Goal: Information Seeking & Learning: Find specific page/section

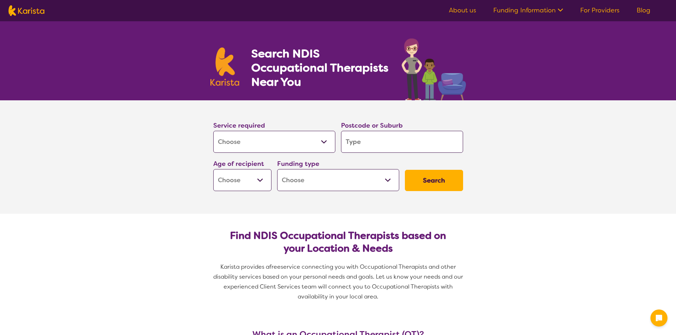
select select "[MEDICAL_DATA]"
click at [371, 141] on input "search" at bounding box center [402, 142] width 122 height 22
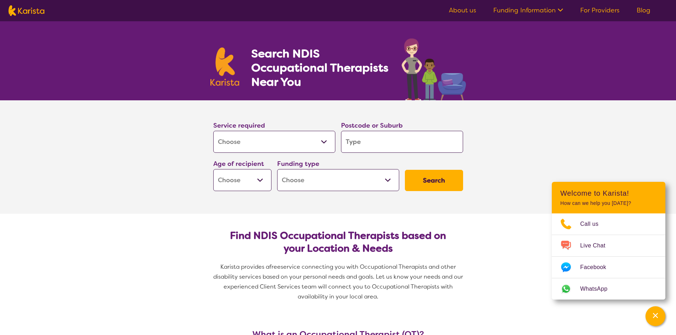
type input "2"
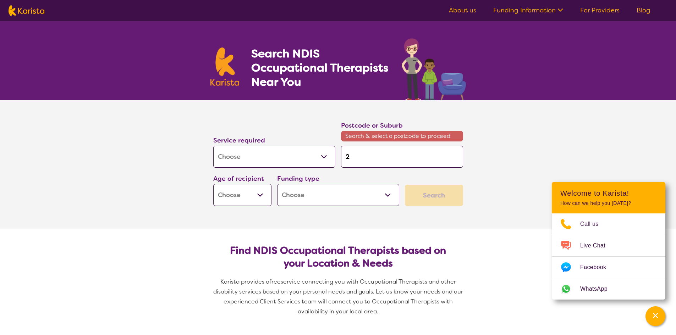
type input "26"
type input "267"
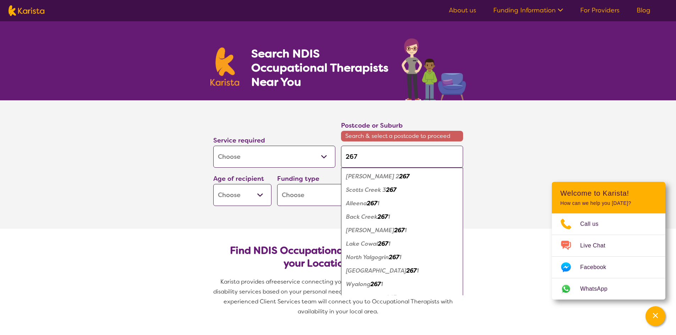
type input "2671"
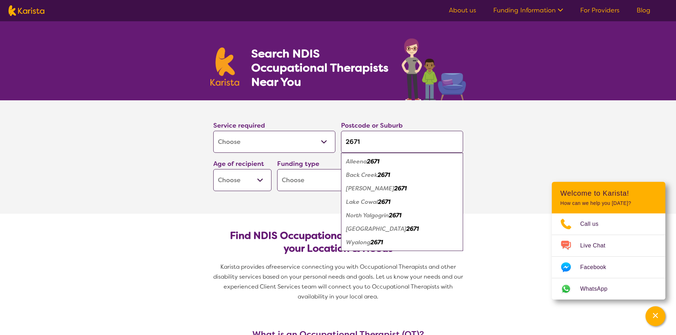
type input "2671"
click at [406, 232] on em "2671" at bounding box center [412, 228] width 12 height 7
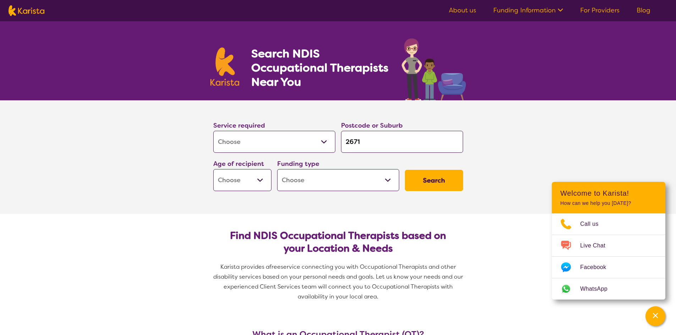
click at [258, 176] on select "Early Childhood - 0 to 9 Child - 10 to 11 Adolescent - 12 to 17 Adult - 18 to 6…" at bounding box center [242, 180] width 58 height 22
select select "CH"
click at [213, 169] on select "Early Childhood - 0 to 9 Child - 10 to 11 Adolescent - 12 to 17 Adult - 18 to 6…" at bounding box center [242, 180] width 58 height 22
select select "CH"
click at [304, 188] on select "Home Care Package (HCP) National Disability Insurance Scheme (NDIS) I don't know" at bounding box center [338, 180] width 122 height 22
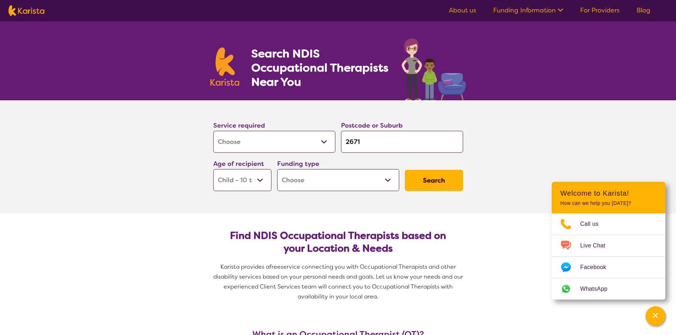
select select "i-don-t-know"
click at [277, 169] on select "Home Care Package (HCP) National Disability Insurance Scheme (NDIS) I don't know" at bounding box center [338, 180] width 122 height 22
select select "i-don-t-know"
click at [424, 188] on button "Search" at bounding box center [434, 180] width 58 height 21
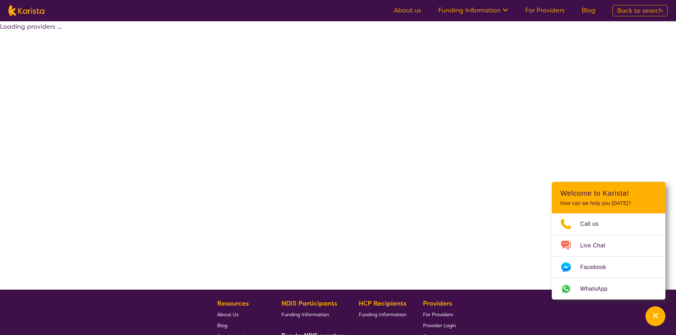
select select "[MEDICAL_DATA]"
select select "CH"
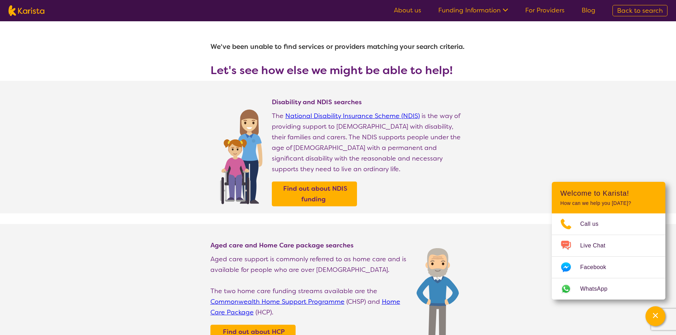
select select "[MEDICAL_DATA]"
select select "CH"
select select "i-don-t-know"
select select "[MEDICAL_DATA]"
select select "CH"
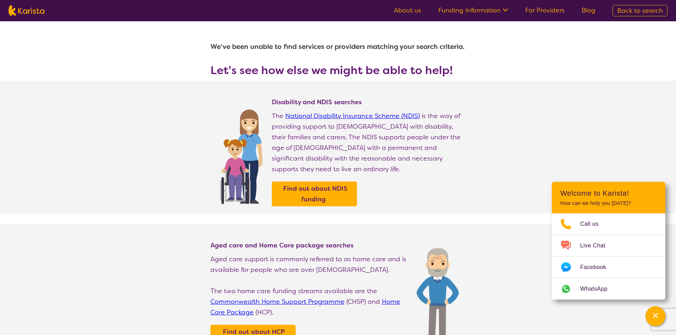
select select "i-don-t-know"
